Goal: Navigation & Orientation: Find specific page/section

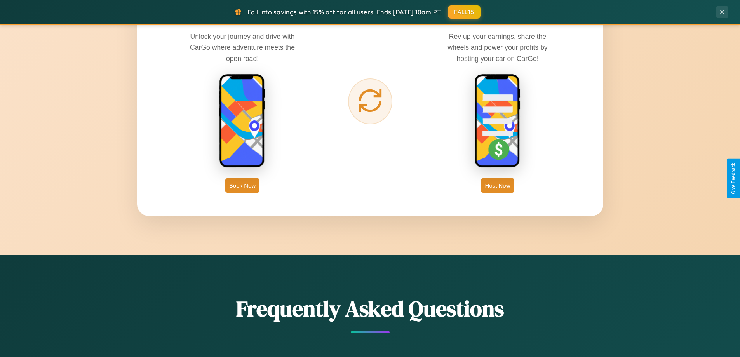
scroll to position [1495, 0]
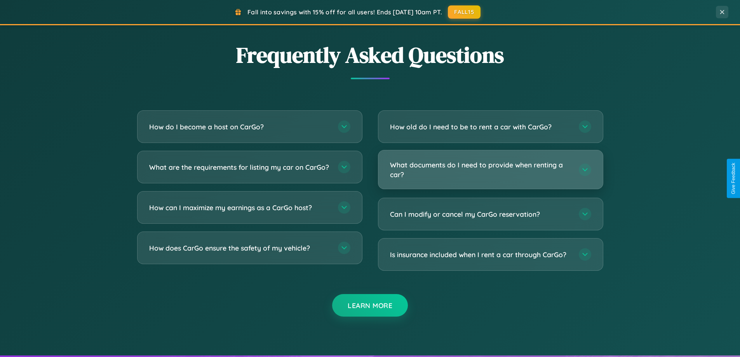
click at [490, 169] on h3 "What documents do I need to provide when renting a car?" at bounding box center [480, 169] width 181 height 19
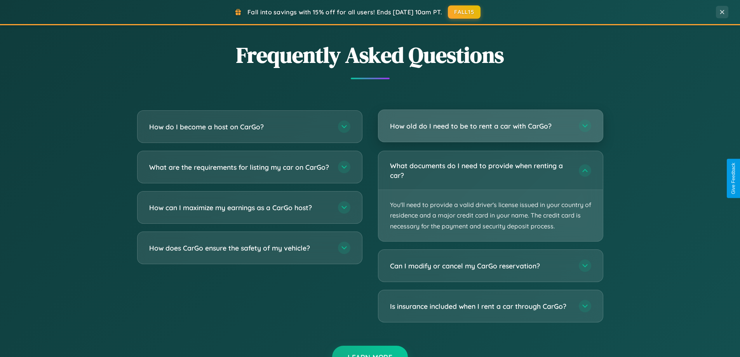
click at [490, 126] on h3 "How old do I need to be to rent a car with CarGo?" at bounding box center [480, 126] width 181 height 10
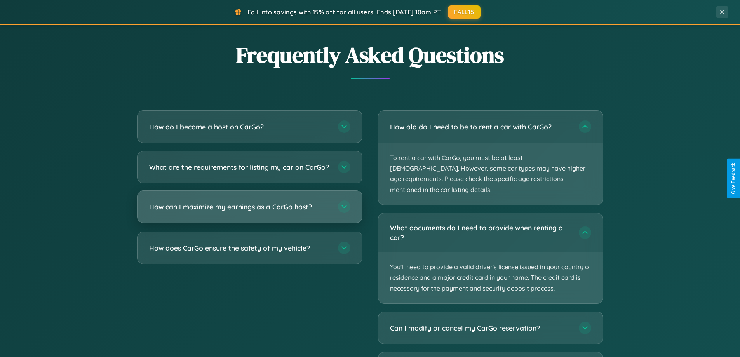
click at [249, 212] on h3 "How can I maximize my earnings as a CarGo host?" at bounding box center [239, 207] width 181 height 10
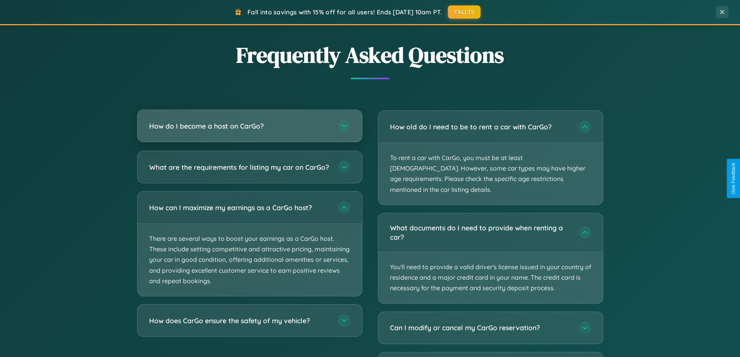
click at [249, 127] on h3 "How do I become a host on CarGo?" at bounding box center [239, 126] width 181 height 10
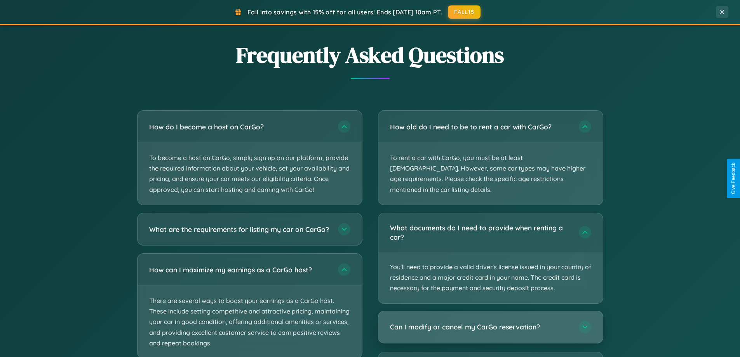
click at [490, 322] on h3 "Can I modify or cancel my CarGo reservation?" at bounding box center [480, 327] width 181 height 10
click at [490, 328] on div "Can I modify or cancel my CarGo reservation?" at bounding box center [490, 327] width 225 height 32
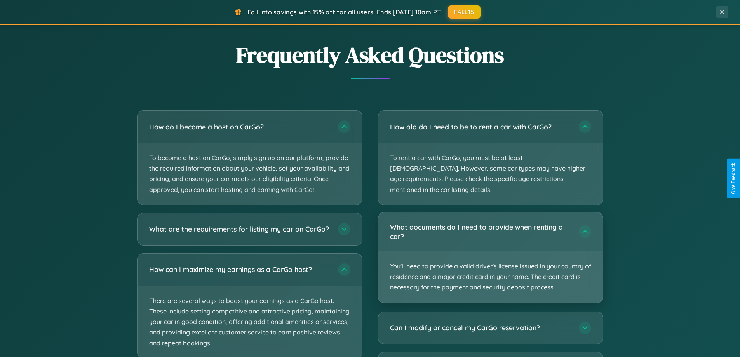
click at [490, 251] on p "You'll need to provide a valid driver's license issued in your country of resid…" at bounding box center [490, 276] width 225 height 51
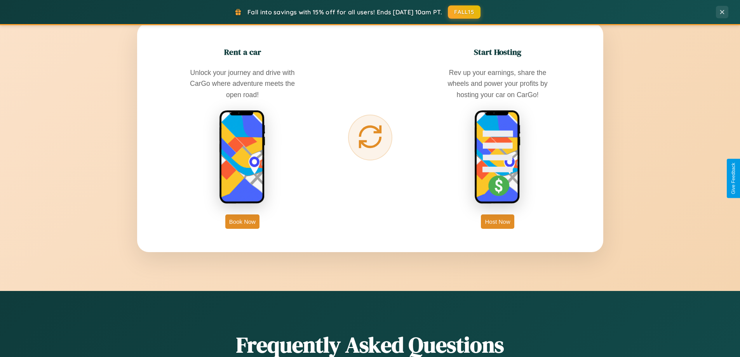
scroll to position [535, 0]
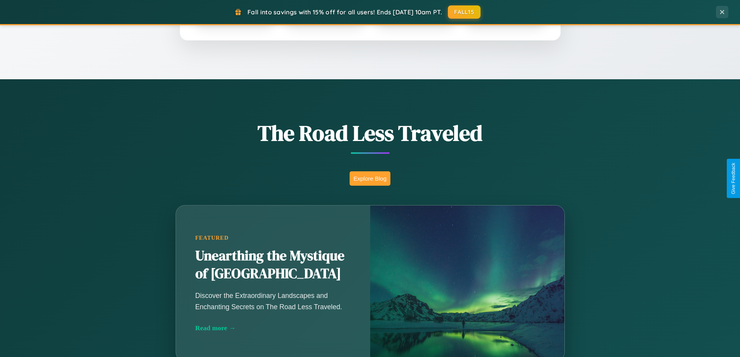
click at [370, 178] on button "Explore Blog" at bounding box center [370, 178] width 41 height 14
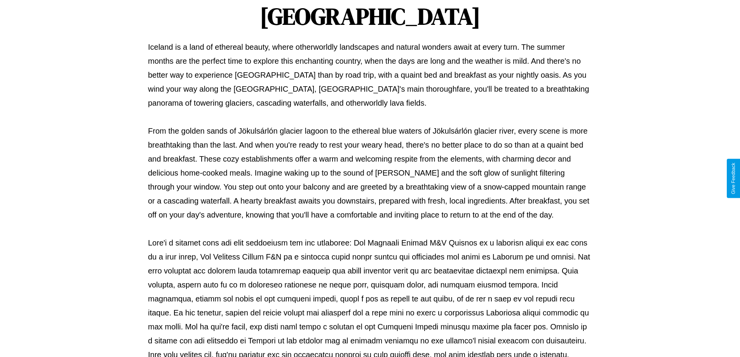
scroll to position [251, 0]
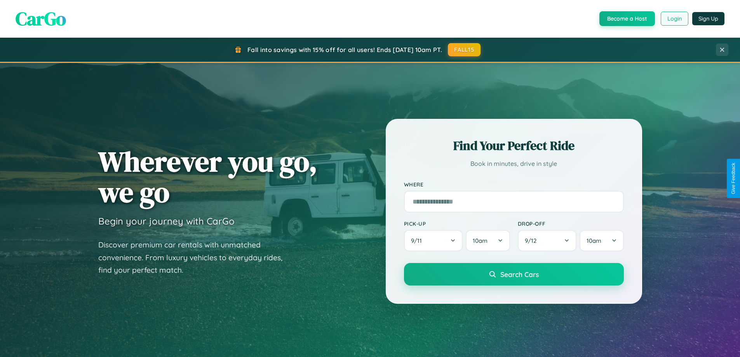
click at [674, 19] on button "Login" at bounding box center [675, 19] width 28 height 14
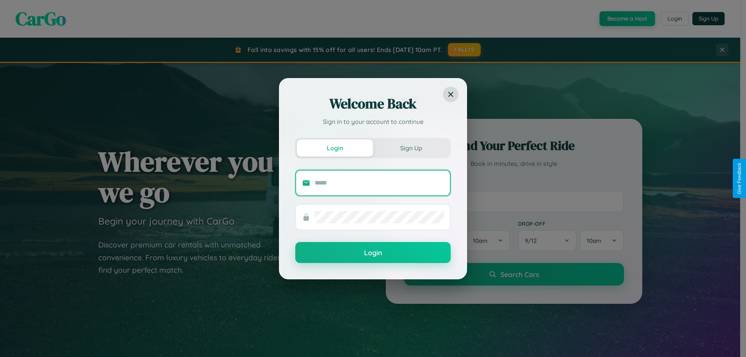
click at [379, 183] on input "text" at bounding box center [379, 183] width 129 height 12
type input "**********"
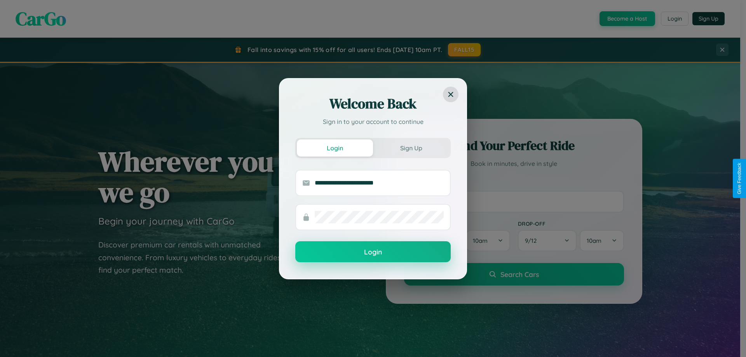
click at [373, 252] on button "Login" at bounding box center [372, 251] width 155 height 21
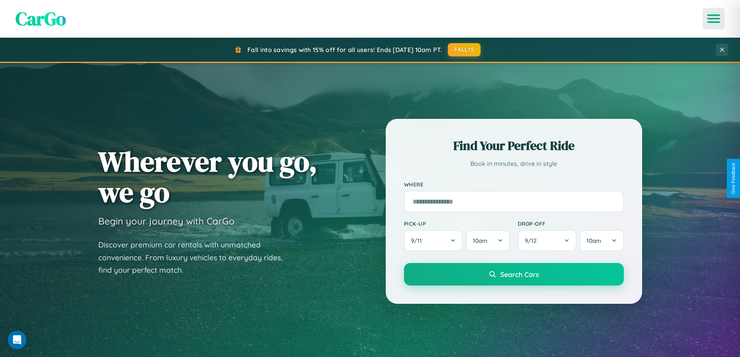
click at [714, 19] on icon "Open menu" at bounding box center [713, 18] width 11 height 7
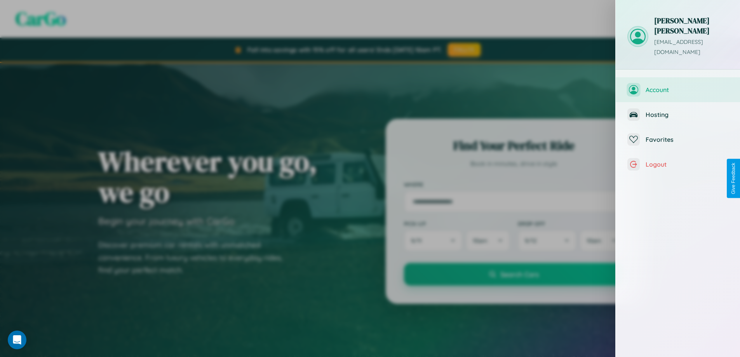
click at [678, 86] on span "Account" at bounding box center [687, 90] width 83 height 8
